Goal: Task Accomplishment & Management: Use online tool/utility

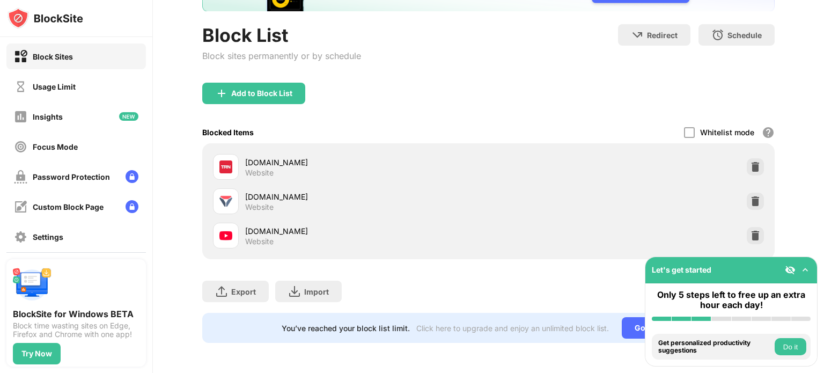
click at [750, 230] on img at bounding box center [755, 235] width 11 height 11
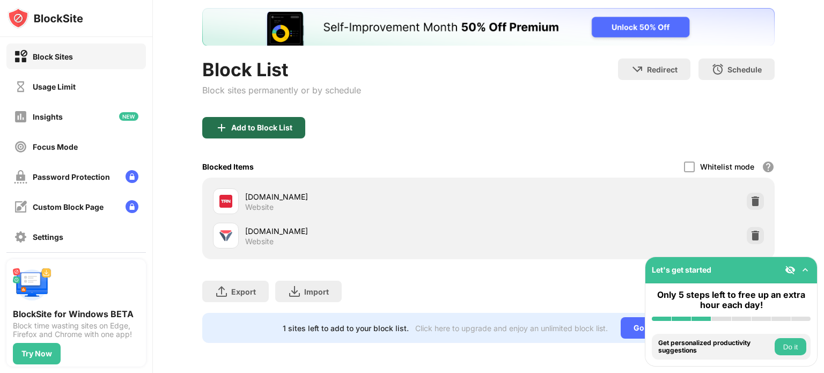
click at [244, 123] on div "Add to Block List" at bounding box center [261, 127] width 61 height 9
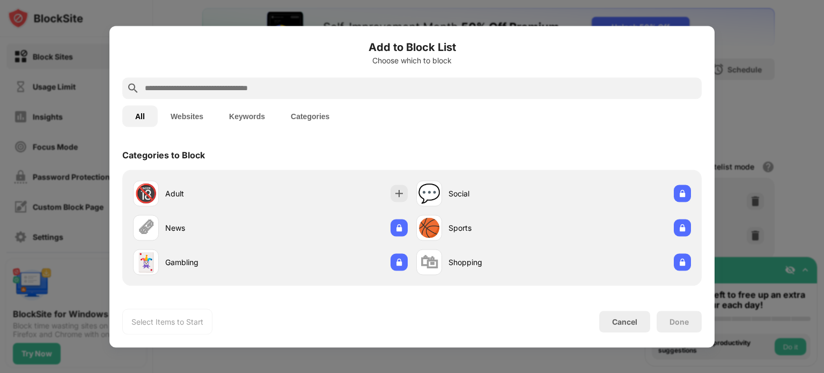
drag, startPoint x: 230, startPoint y: 83, endPoint x: 255, endPoint y: 166, distance: 86.4
click at [230, 83] on input "text" at bounding box center [421, 88] width 554 height 13
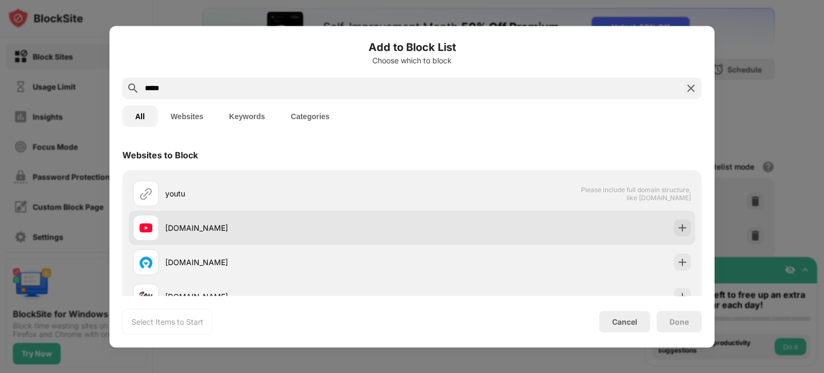
type input "*****"
click at [232, 225] on div "[DOMAIN_NAME]" at bounding box center [288, 227] width 247 height 11
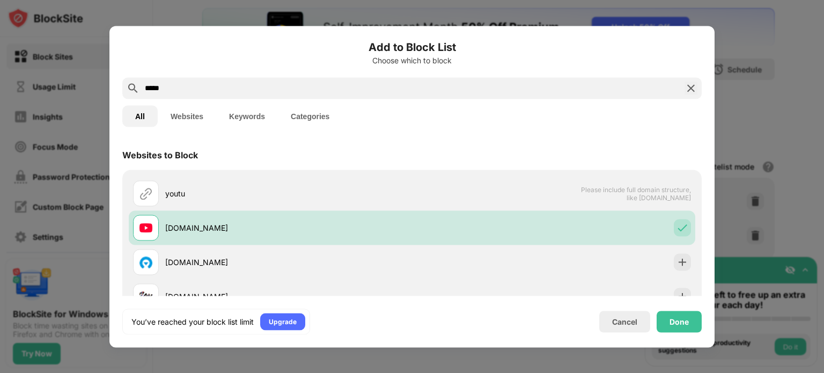
click at [682, 319] on div "Done" at bounding box center [678, 321] width 19 height 9
